Goal: Task Accomplishment & Management: Manage account settings

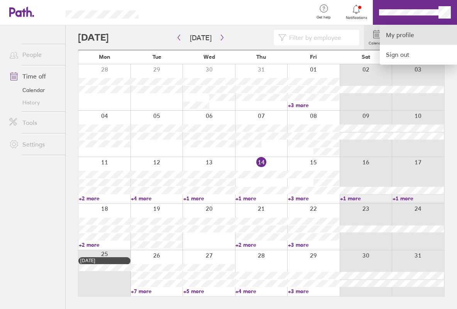
click at [405, 39] on link "My profile" at bounding box center [418, 35] width 77 height 20
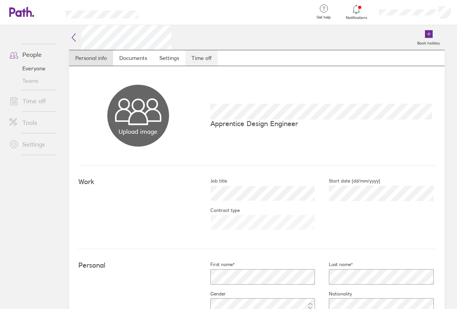
click at [187, 59] on link "Time off" at bounding box center [201, 57] width 32 height 15
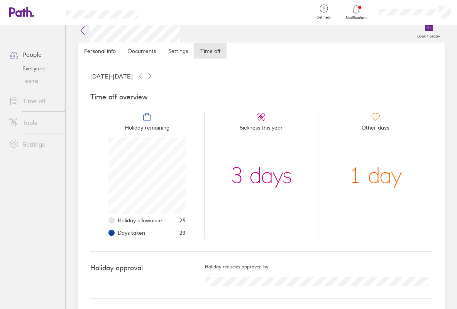
scroll to position [9, 0]
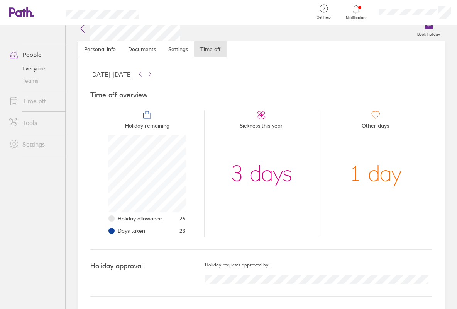
click at [39, 105] on link "Time off" at bounding box center [34, 100] width 62 height 15
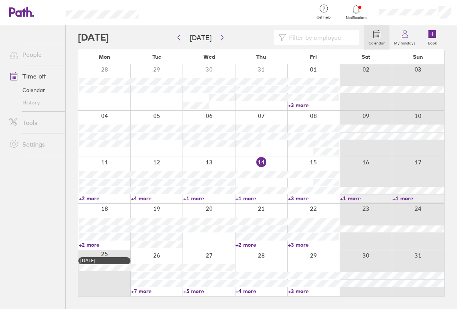
click at [148, 294] on div at bounding box center [157, 273] width 53 height 46
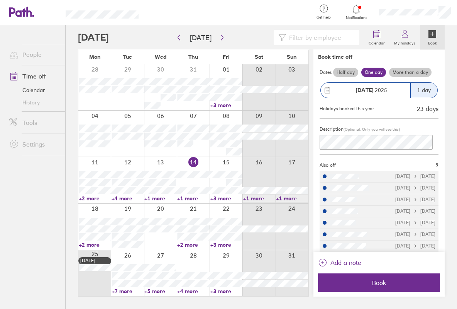
scroll to position [67, 0]
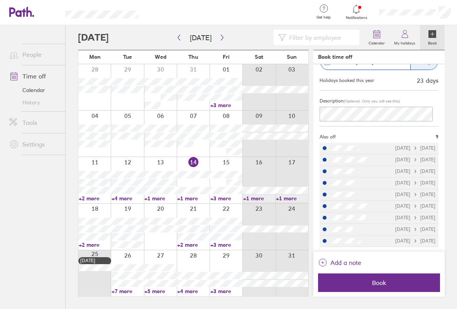
click at [153, 289] on link "+5 more" at bounding box center [160, 290] width 32 height 7
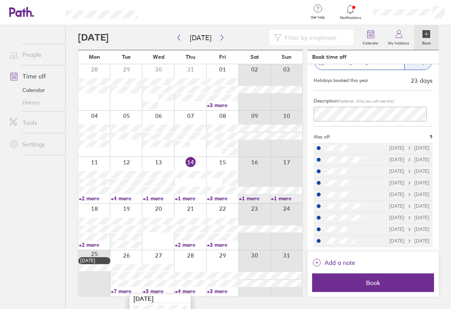
click at [209, 299] on main "Today August 2025 Mon Tue Wed Thu Fri Sat Sun 28 29 30 31 01 02 03 +3 more 04 0…" at bounding box center [258, 166] width 361 height 283
